Goal: Task Accomplishment & Management: Use online tool/utility

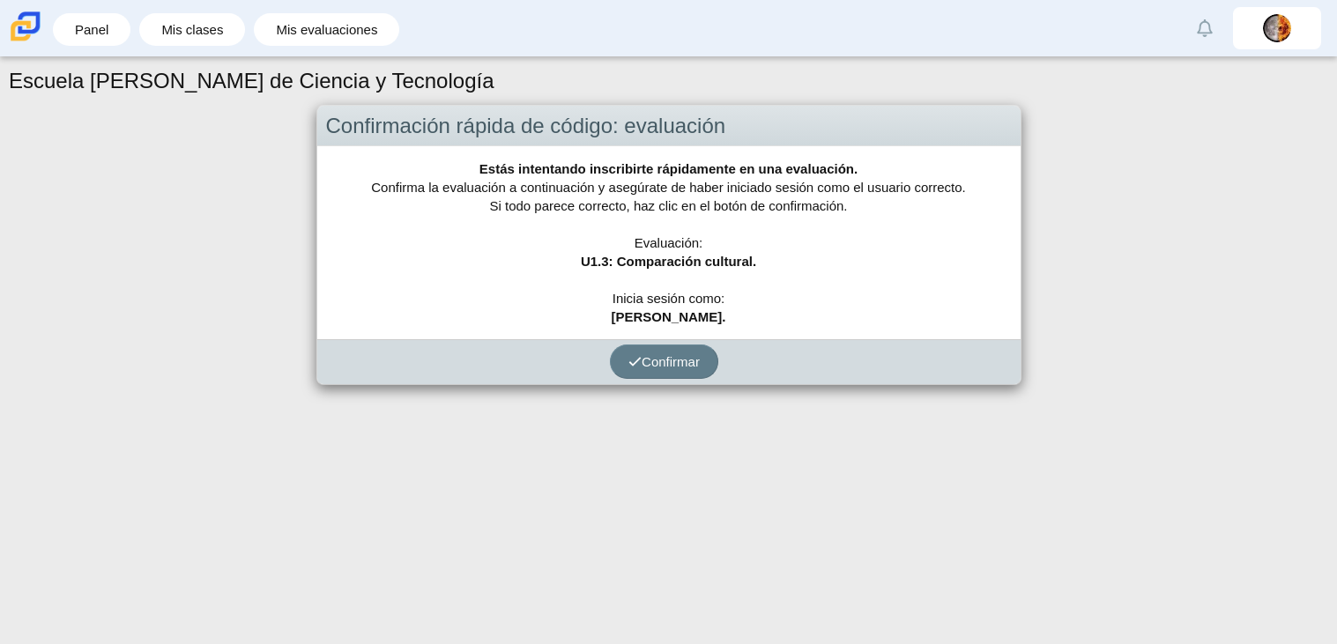
click at [1073, 350] on div "Confirmación rápida de código: evaluación Estás intentando inscribirte rápidame…" at bounding box center [669, 245] width 1320 height 281
click at [627, 349] on button "Confirmar" at bounding box center [664, 362] width 108 height 34
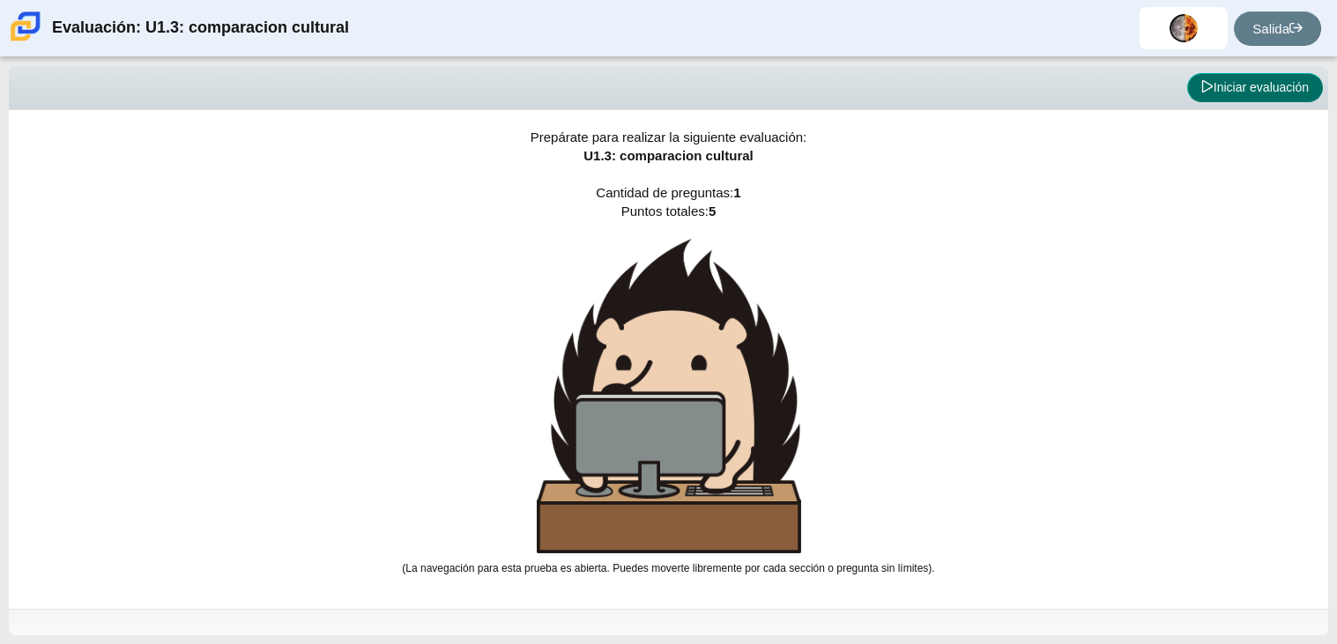
click at [1291, 84] on font "Iniciar evaluación" at bounding box center [1261, 87] width 95 height 14
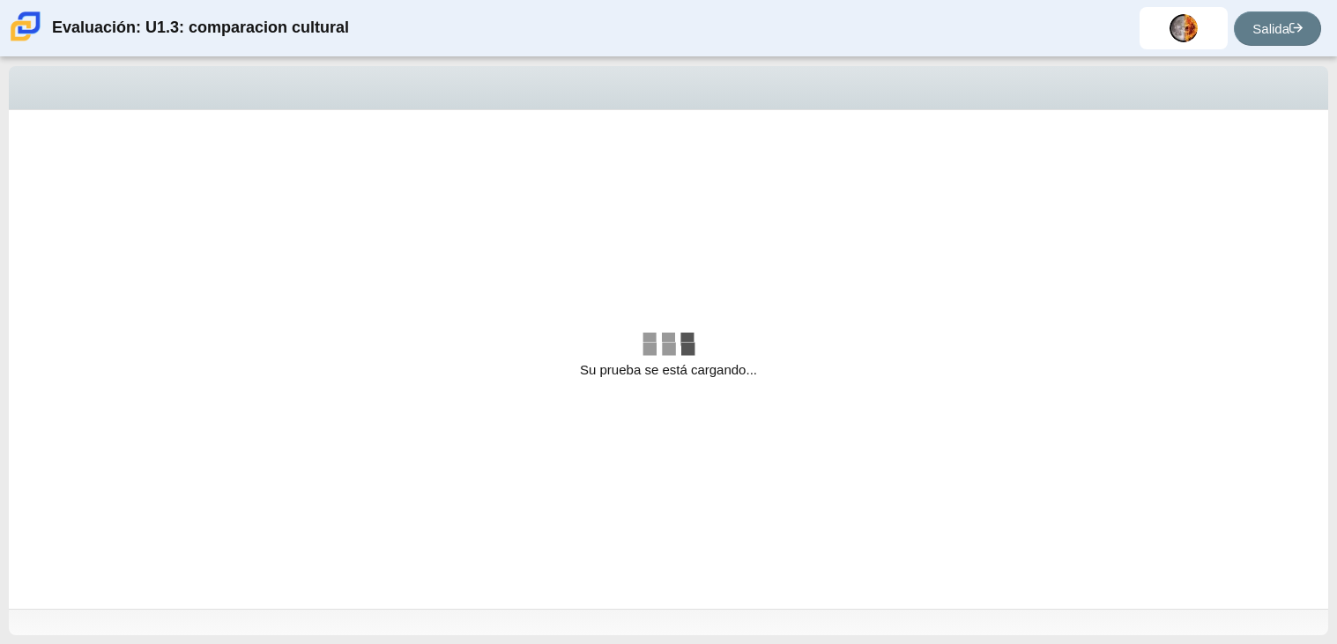
select select "f2c20758-046e-4de4-bd03-70368590ba22"
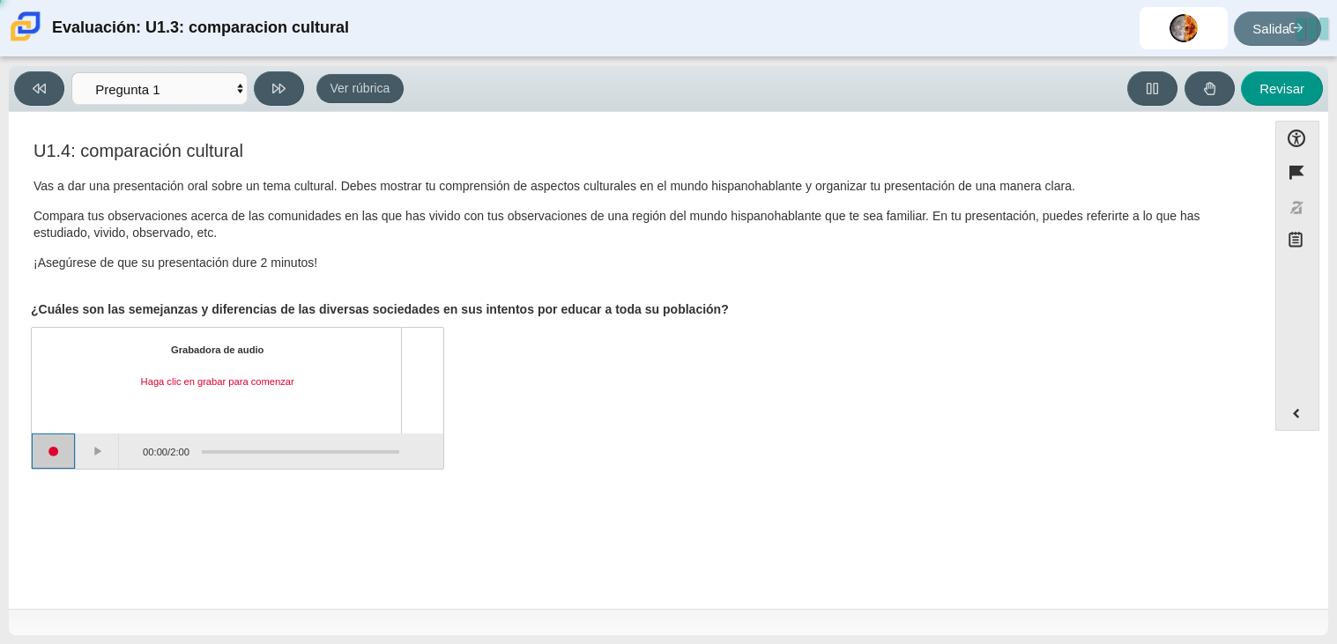
click at [55, 455] on button "Iniciar grabación" at bounding box center [54, 451] width 44 height 35
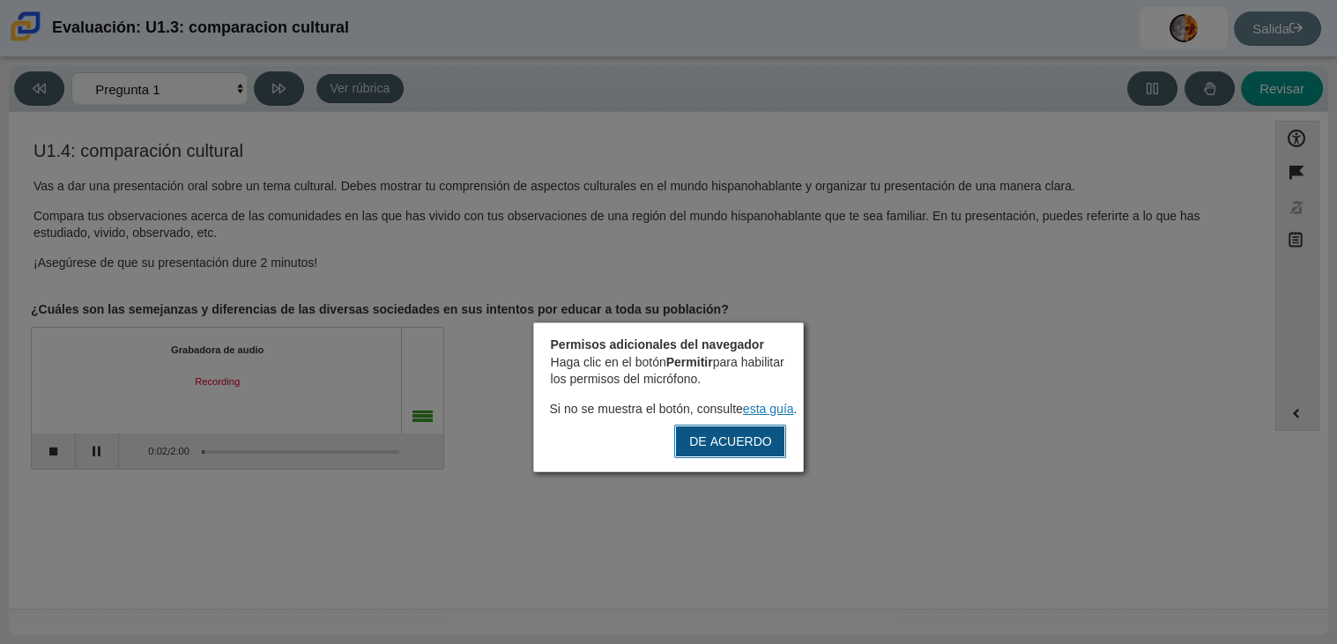
click at [729, 435] on font "DE ACUERDO" at bounding box center [730, 442] width 82 height 16
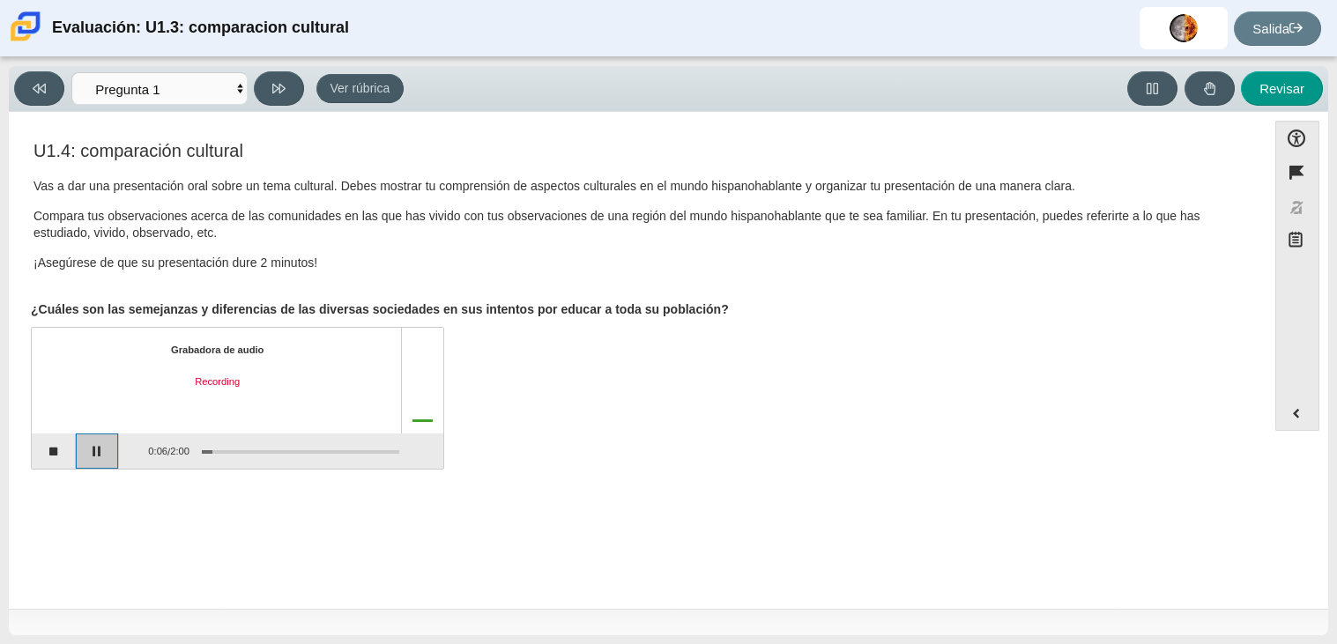
click at [91, 463] on button "Pause" at bounding box center [98, 451] width 44 height 35
click at [63, 463] on button "Stop recording" at bounding box center [54, 451] width 44 height 35
click at [61, 457] on button "Start recording" at bounding box center [54, 451] width 44 height 35
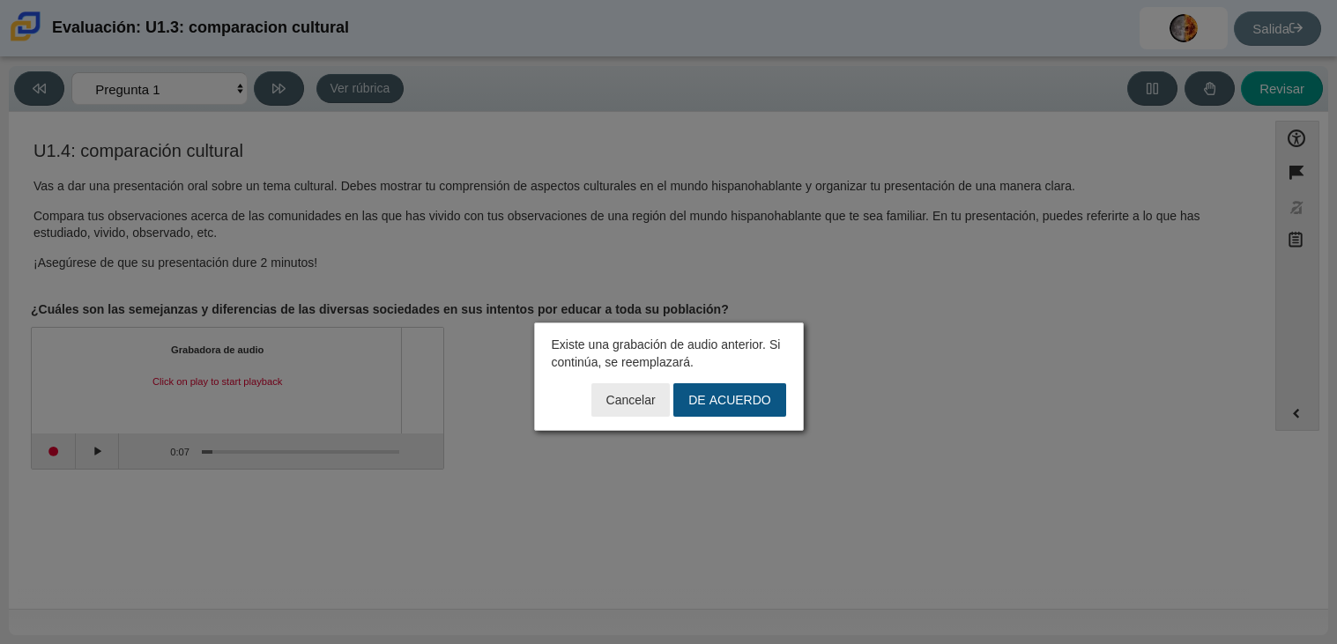
click at [749, 408] on button "DE ACUERDO" at bounding box center [729, 399] width 112 height 33
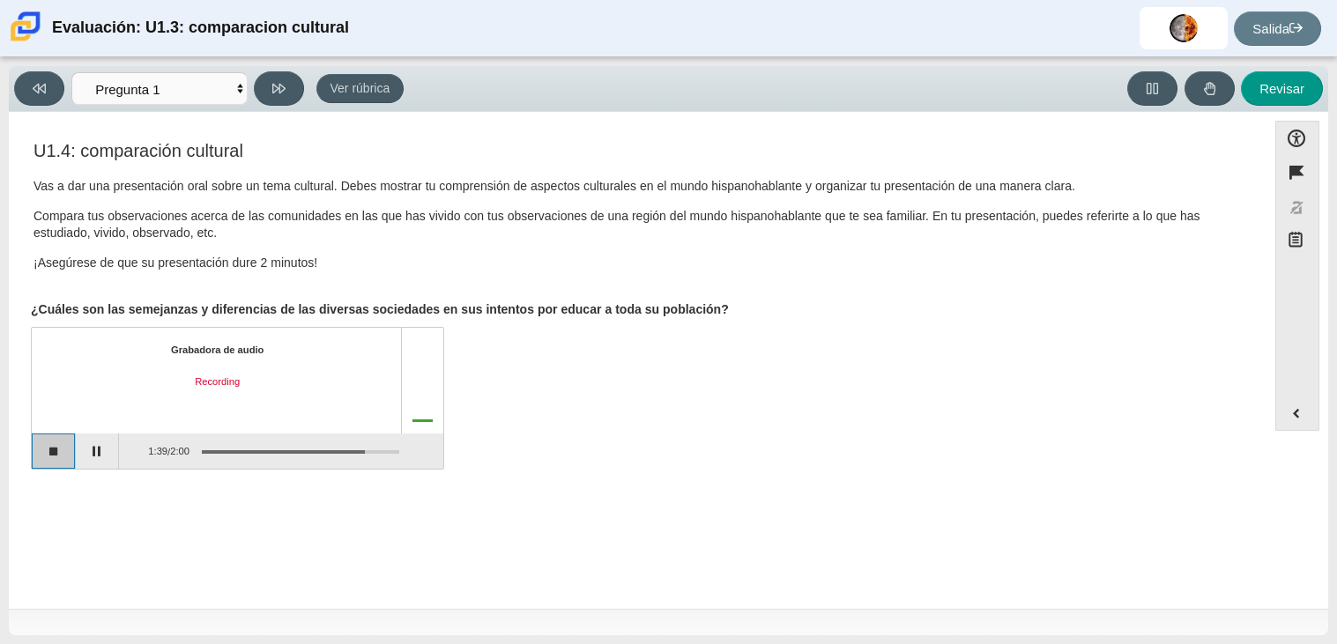
click at [68, 449] on button "Stop recording" at bounding box center [54, 451] width 44 height 35
click at [93, 466] on button "Play" at bounding box center [98, 451] width 44 height 35
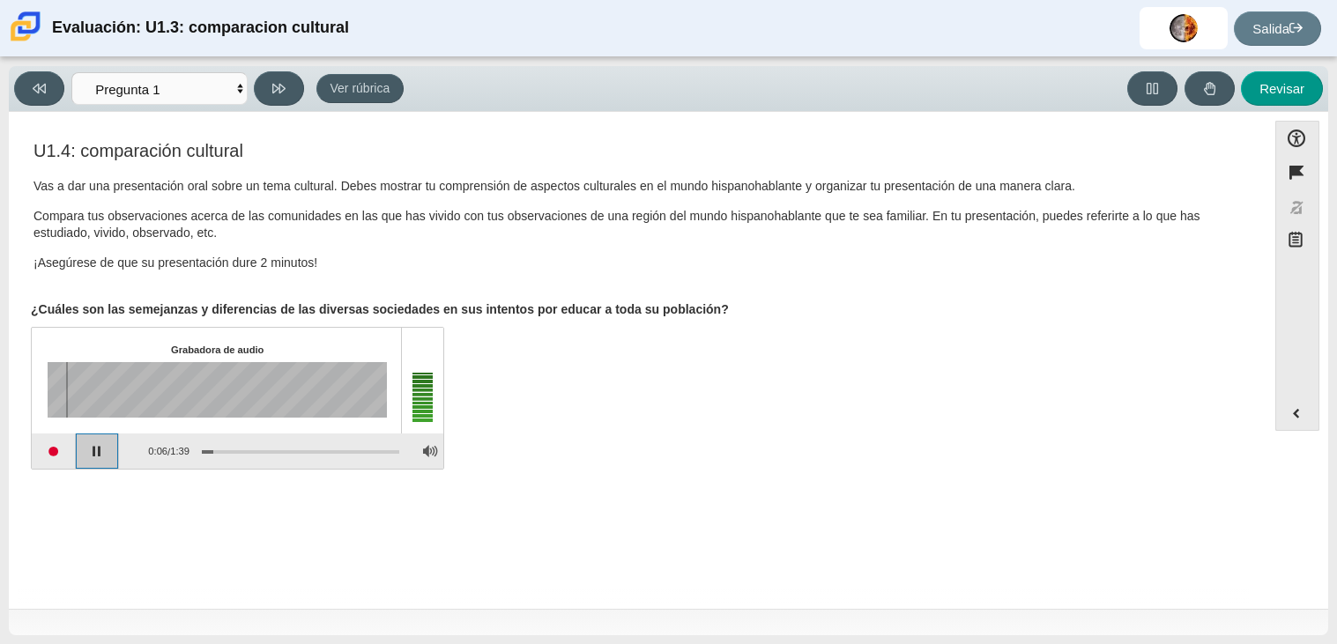
click at [93, 466] on button "Pause playback" at bounding box center [98, 451] width 44 height 35
click at [93, 466] on button "Continue playback" at bounding box center [98, 451] width 44 height 35
click at [121, 417] on div "Elementos de evaluación" at bounding box center [216, 390] width 337 height 56
